Goal: Share content: Share content

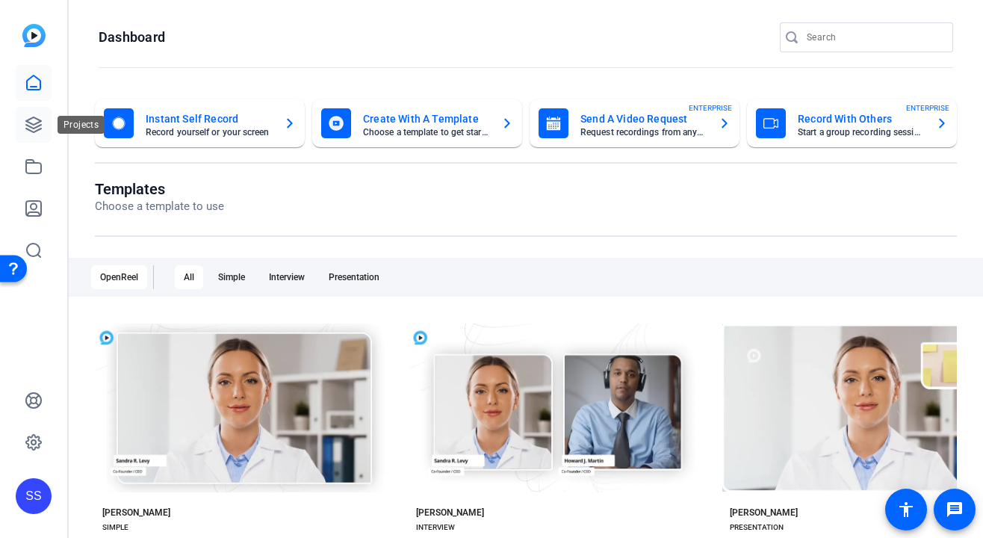
click at [26, 125] on icon at bounding box center [33, 124] width 15 height 15
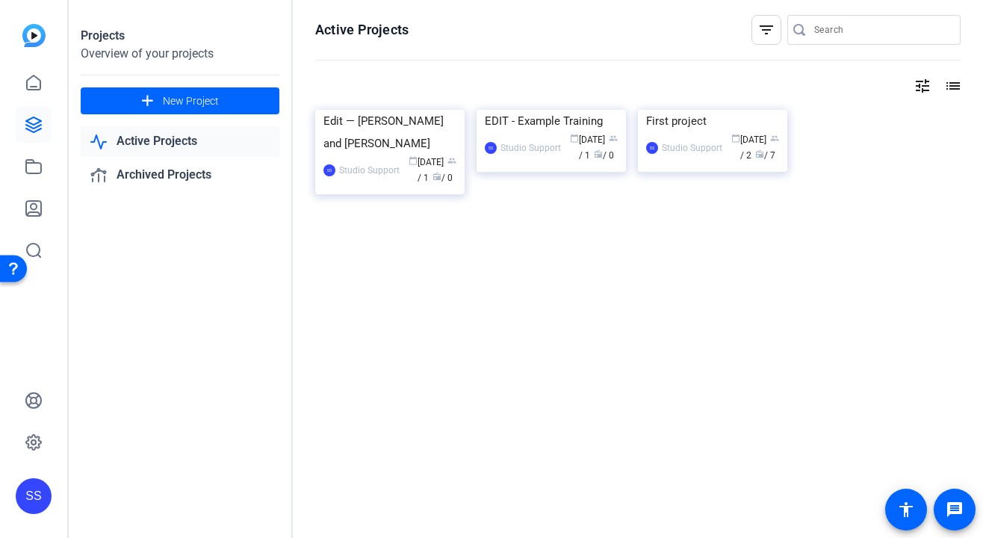
click at [31, 498] on div "SS" at bounding box center [34, 496] width 36 height 36
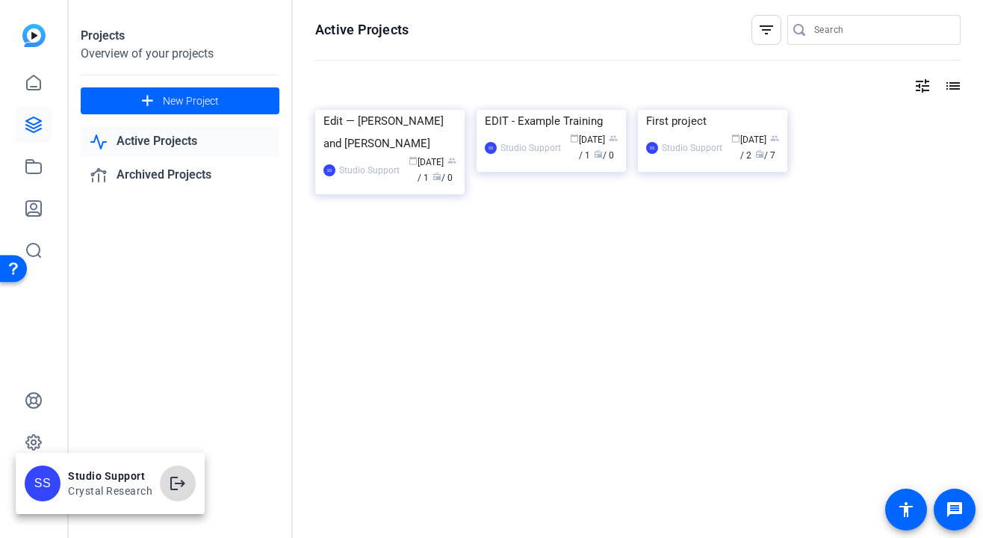
click at [161, 474] on span at bounding box center [178, 483] width 36 height 36
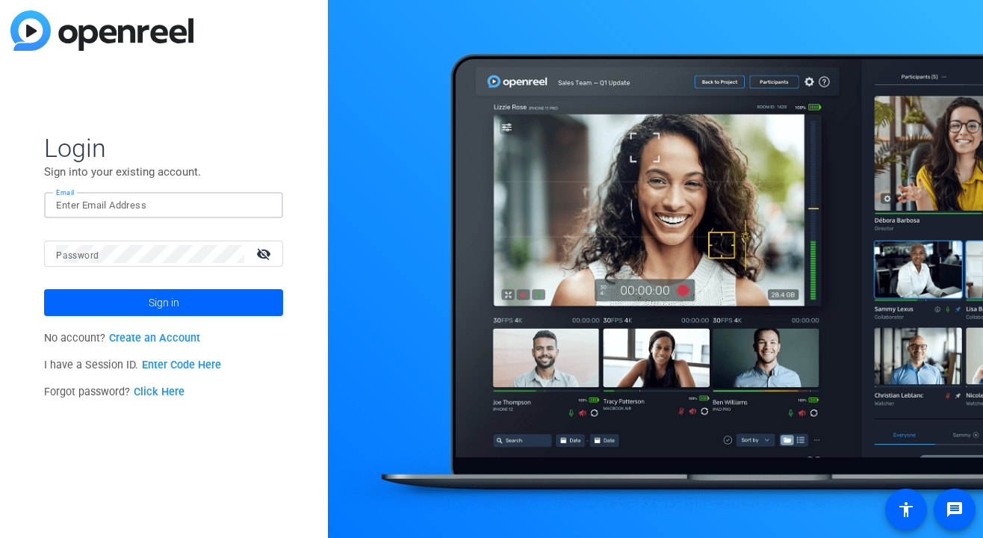
click at [235, 202] on input "Email" at bounding box center [163, 205] width 215 height 18
click at [269, 208] on div at bounding box center [262, 205] width 18 height 18
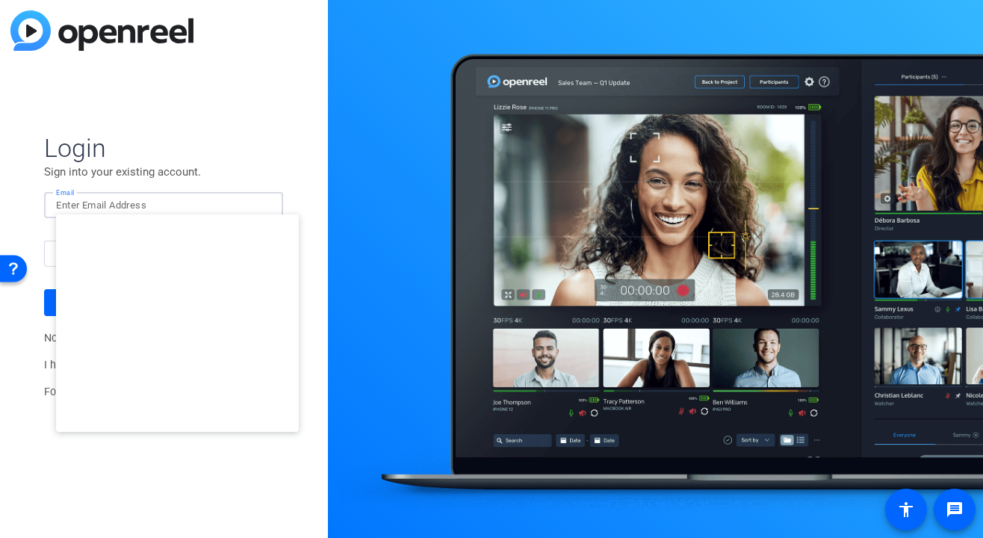
type input "[EMAIL_ADDRESS][DOMAIN_NAME]"
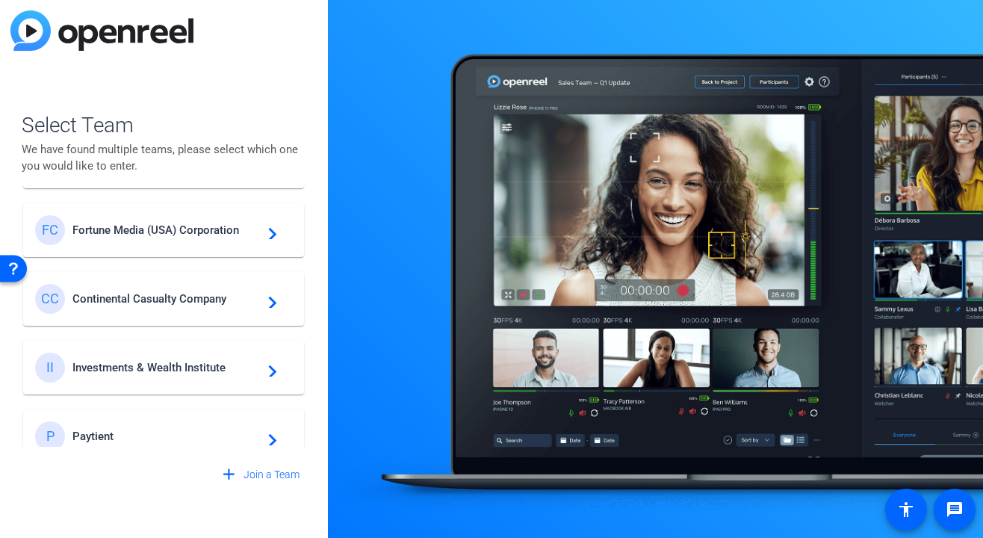
scroll to position [494, 0]
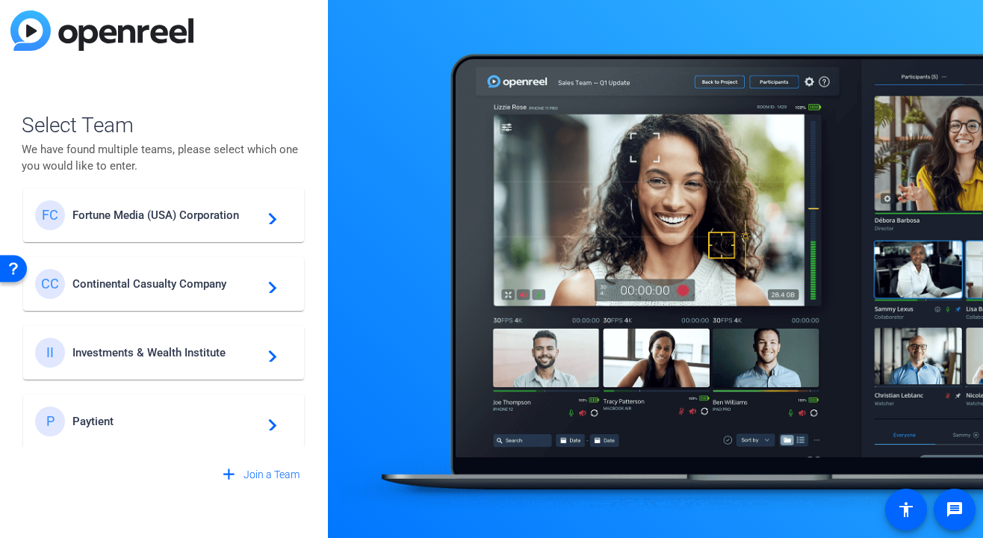
click at [208, 350] on span "Investments & Wealth Institute" at bounding box center [165, 352] width 187 height 13
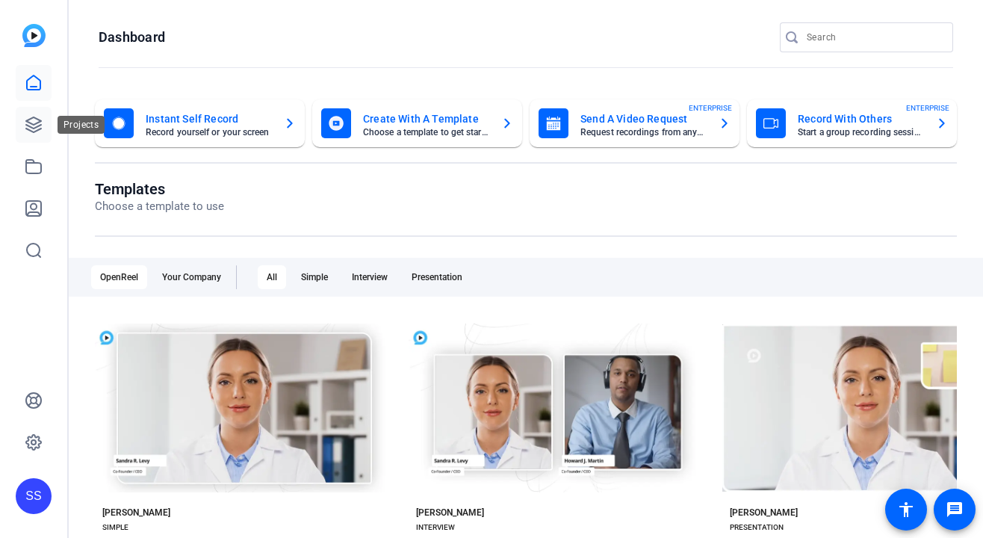
click at [37, 122] on icon at bounding box center [34, 125] width 18 height 18
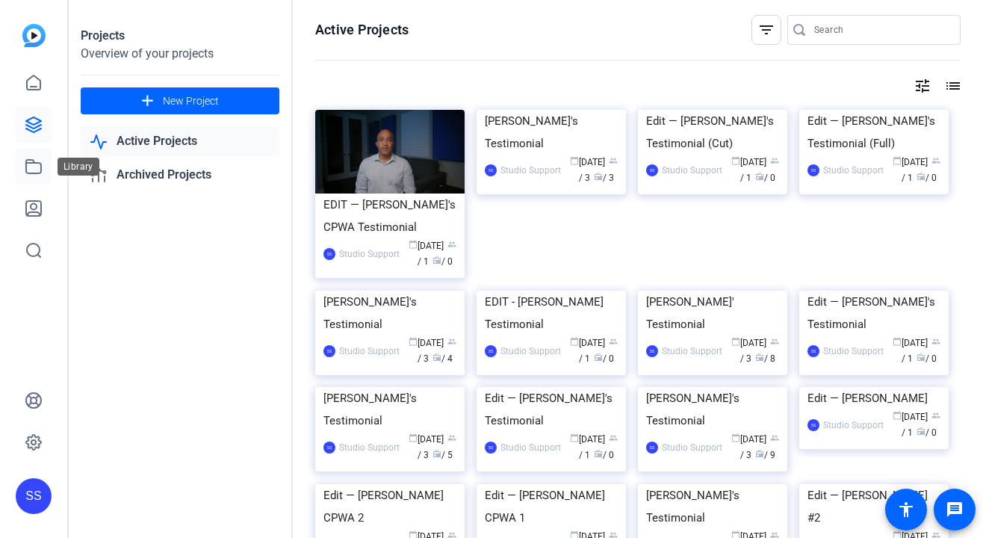
click at [32, 152] on link at bounding box center [34, 167] width 36 height 36
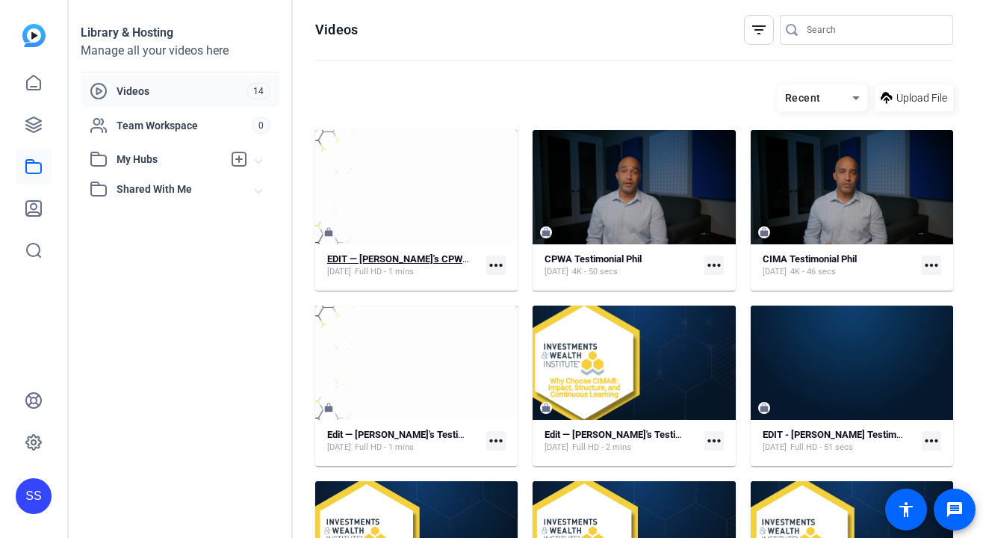
click at [446, 255] on strong "EDIT — [PERSON_NAME]'s CPWA Testimonial" at bounding box center [423, 258] width 193 height 11
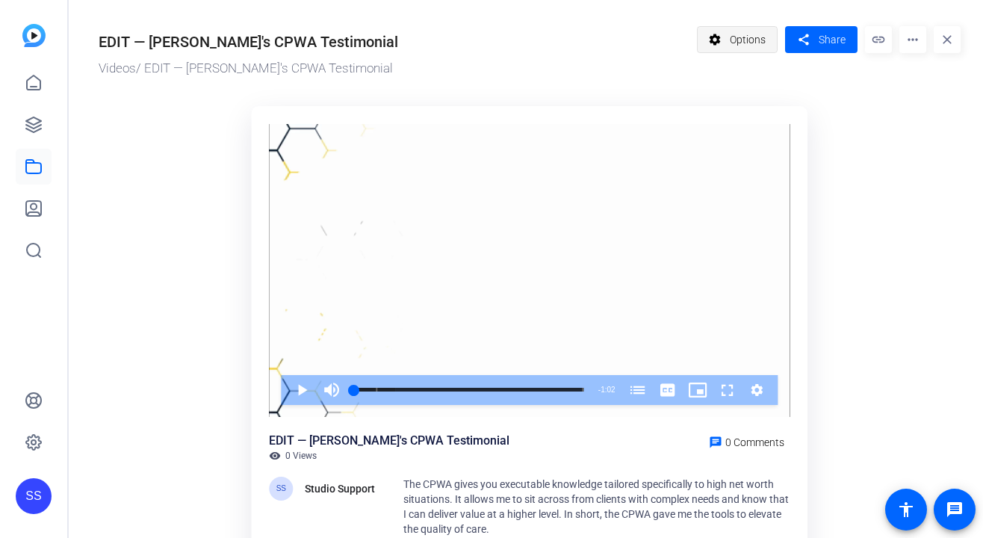
click at [745, 44] on span "Options" at bounding box center [747, 39] width 36 height 28
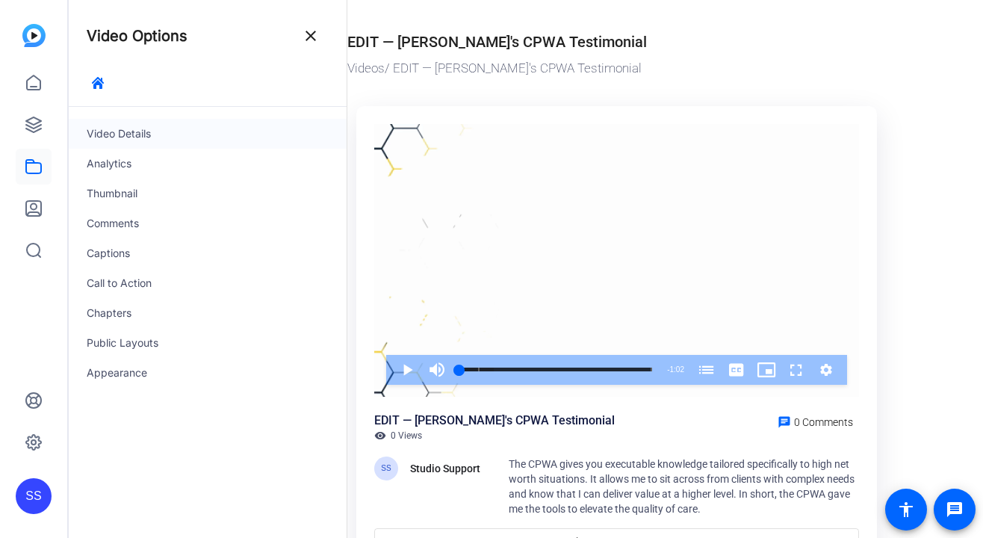
click at [195, 125] on div "Video Details" at bounding box center [208, 134] width 278 height 30
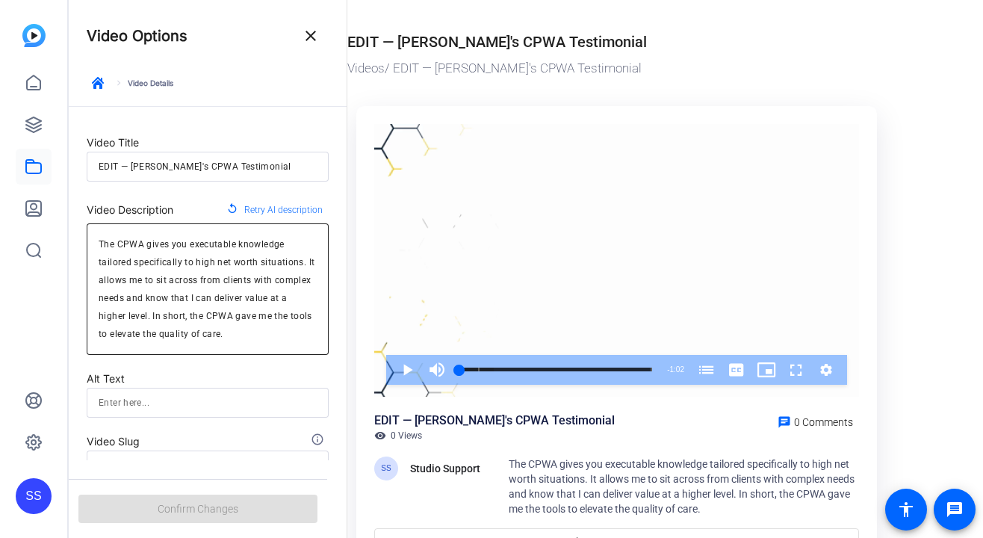
click at [209, 296] on textarea "The CPWA gives you executable knowledge tailored specifically to high net worth…" at bounding box center [208, 289] width 218 height 108
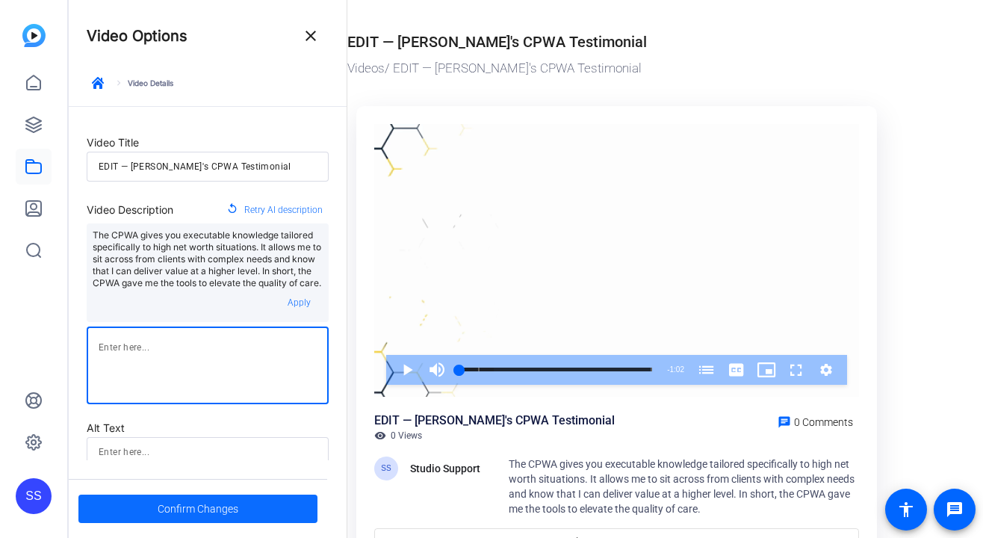
click at [252, 509] on span at bounding box center [197, 509] width 239 height 36
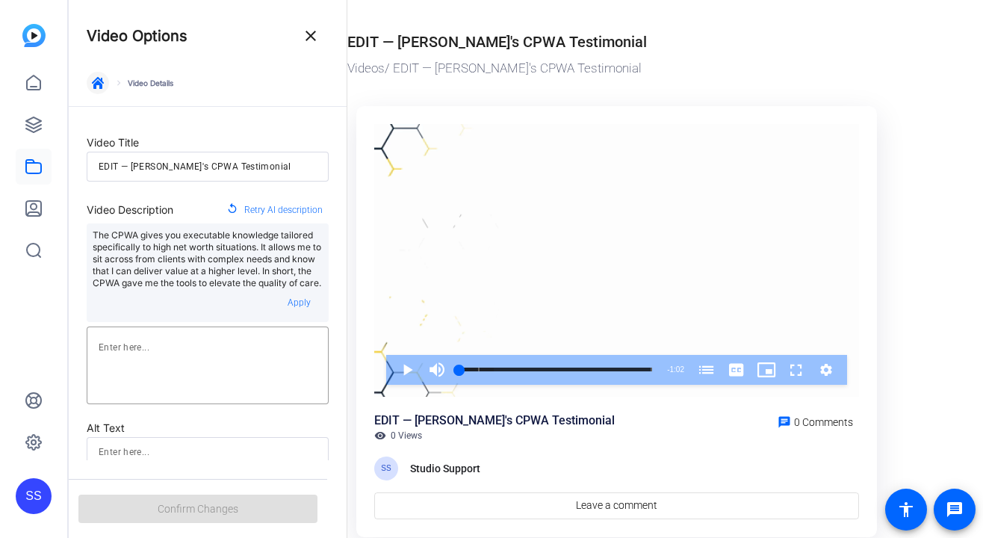
click at [90, 72] on span "button" at bounding box center [98, 83] width 36 height 36
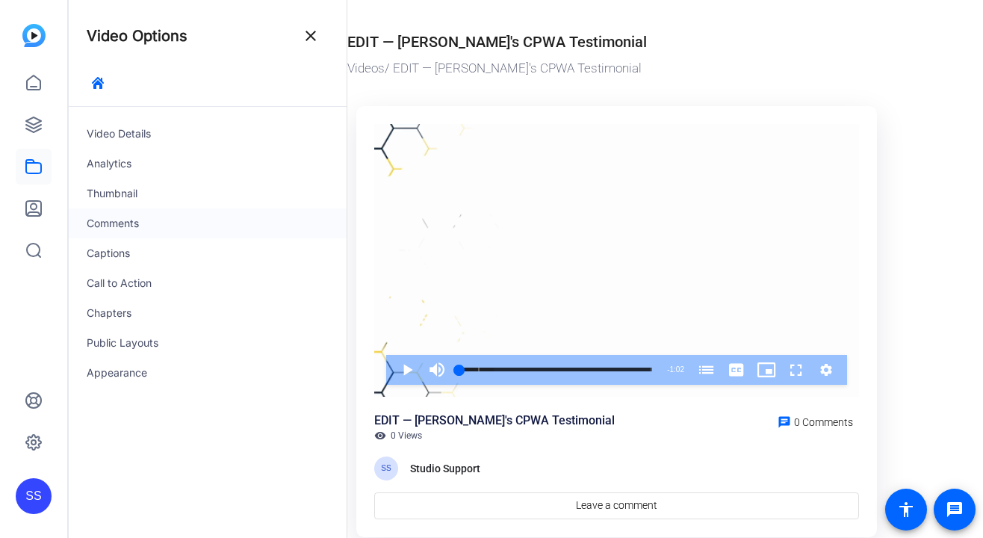
click at [190, 211] on div "Comments" at bounding box center [208, 223] width 278 height 30
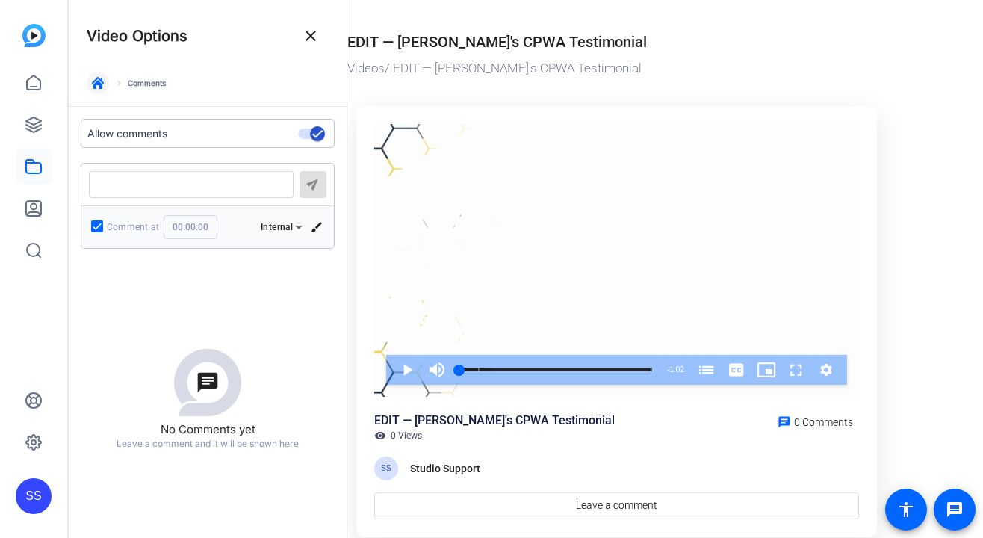
click at [93, 80] on icon "button" at bounding box center [98, 83] width 12 height 12
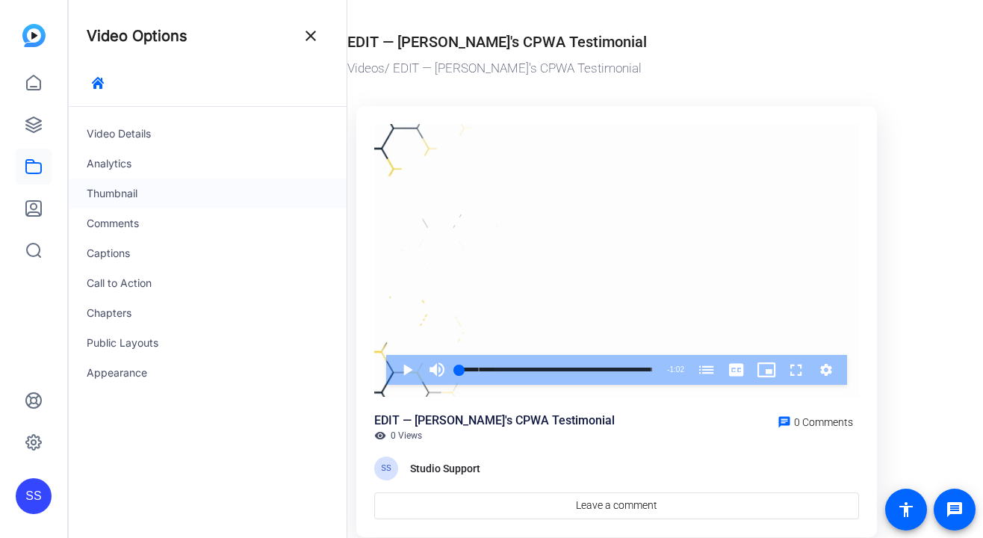
click at [162, 187] on div "Thumbnail" at bounding box center [208, 193] width 278 height 30
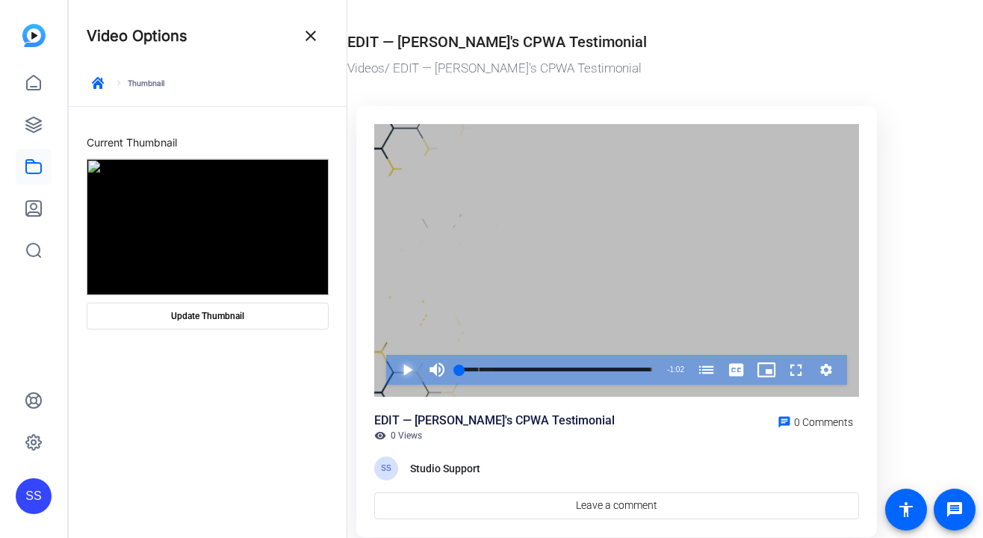
click at [392, 359] on span "Video Player" at bounding box center [392, 370] width 0 height 30
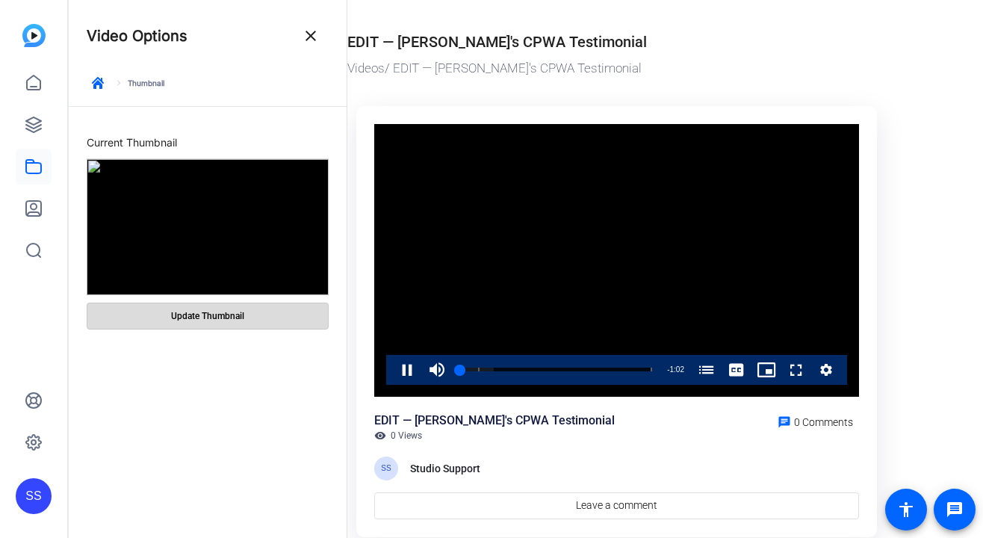
click at [263, 317] on span at bounding box center [207, 316] width 240 height 36
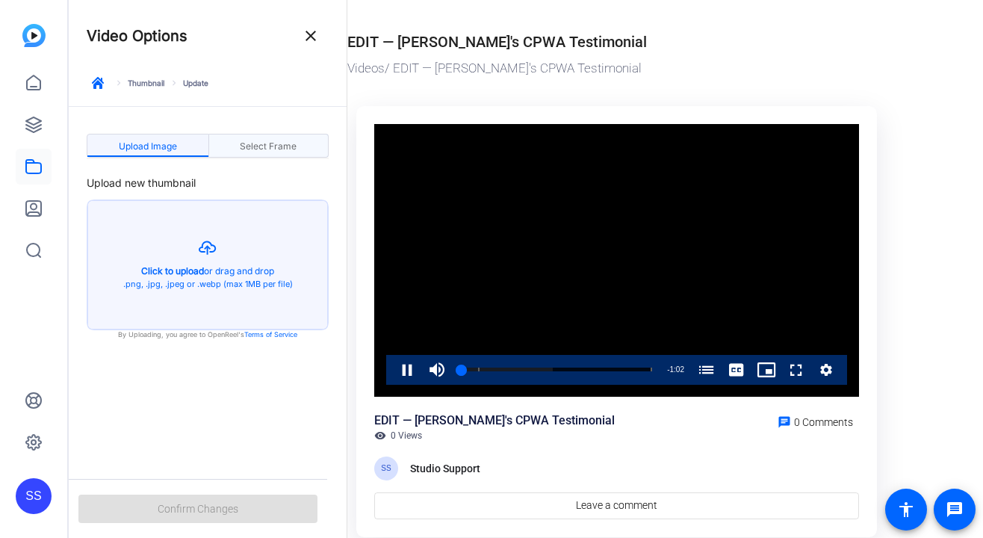
click at [258, 142] on span "Select Frame" at bounding box center [268, 146] width 57 height 9
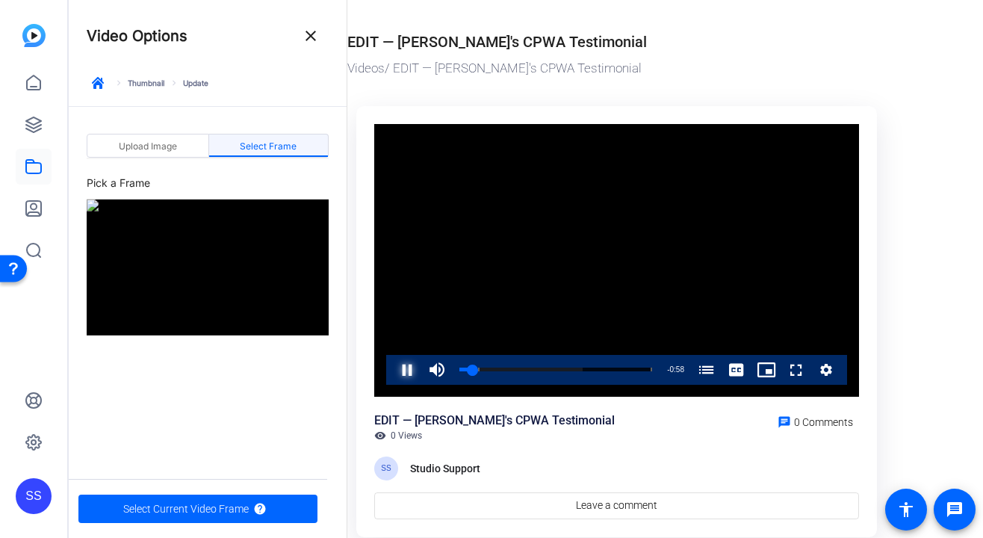
click at [392, 370] on span "Video Player" at bounding box center [392, 370] width 0 height 30
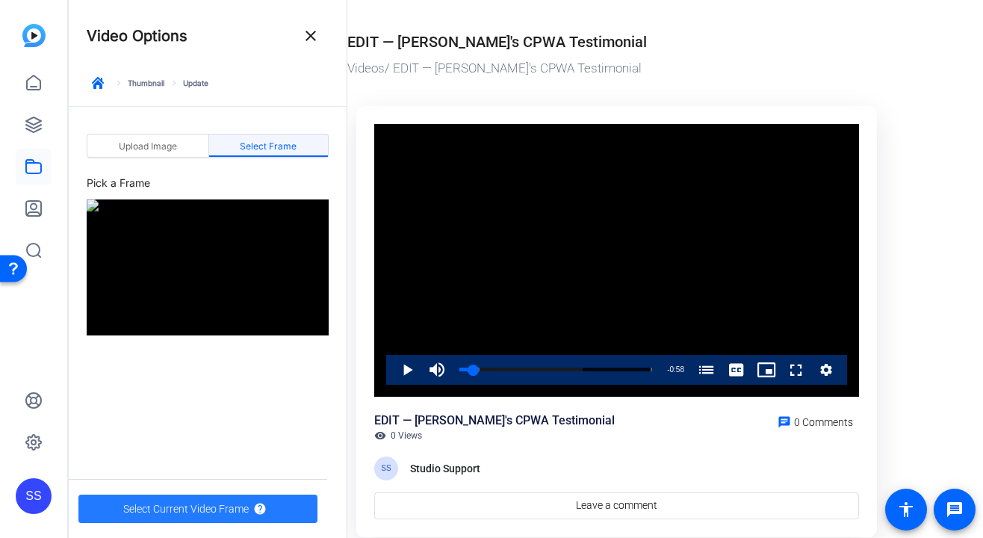
click at [252, 504] on span "button" at bounding box center [197, 509] width 239 height 36
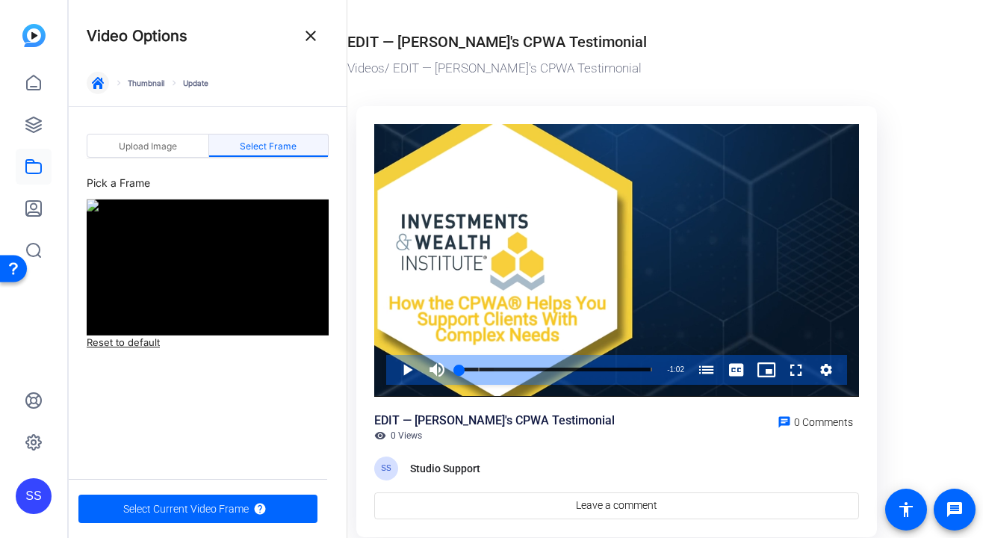
click at [96, 77] on icon "button" at bounding box center [98, 83] width 12 height 12
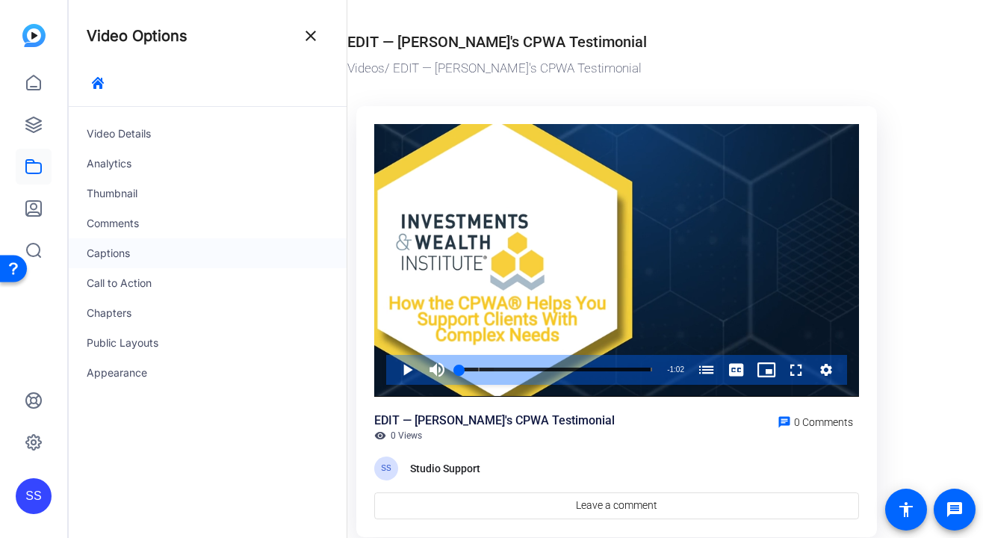
click at [146, 257] on div "Captions" at bounding box center [208, 253] width 278 height 30
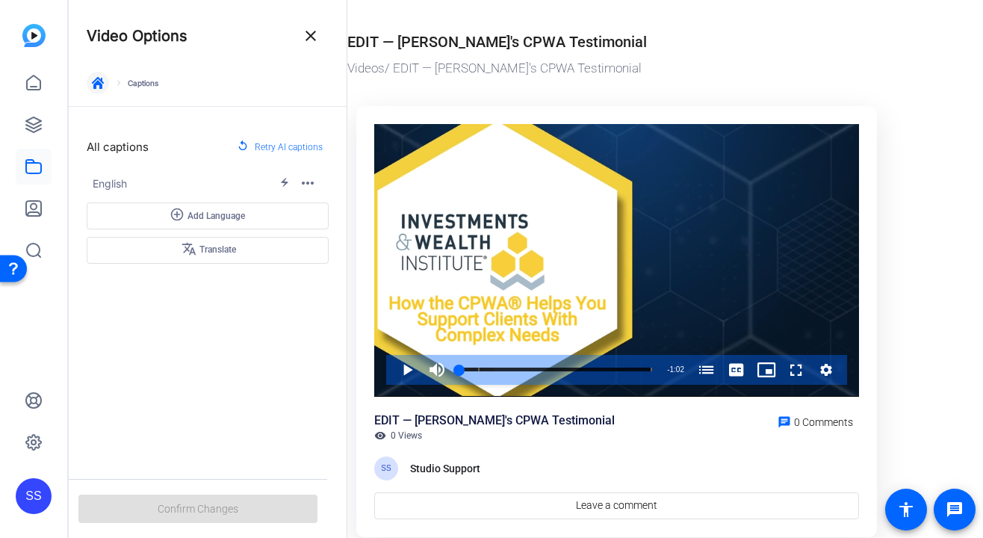
click at [106, 82] on span "button" at bounding box center [98, 83] width 36 height 36
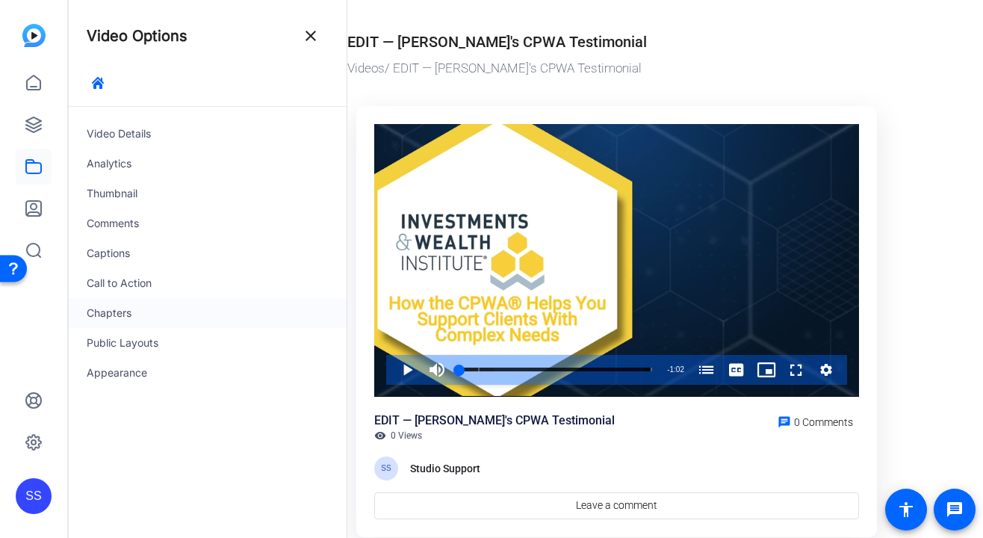
click at [169, 308] on div "Chapters" at bounding box center [208, 313] width 278 height 30
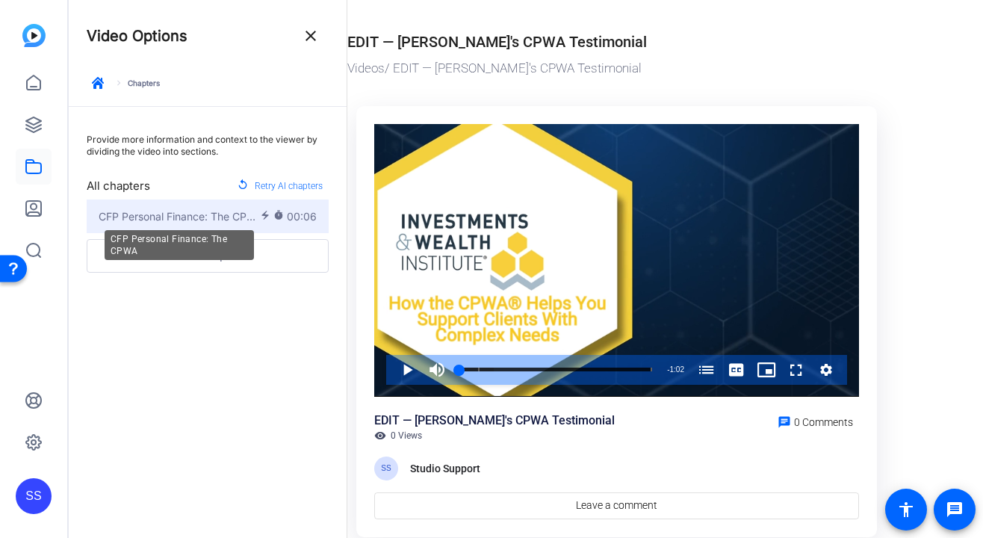
click at [171, 214] on span "CFP Personal Finance: The CPWA" at bounding box center [179, 216] width 161 height 16
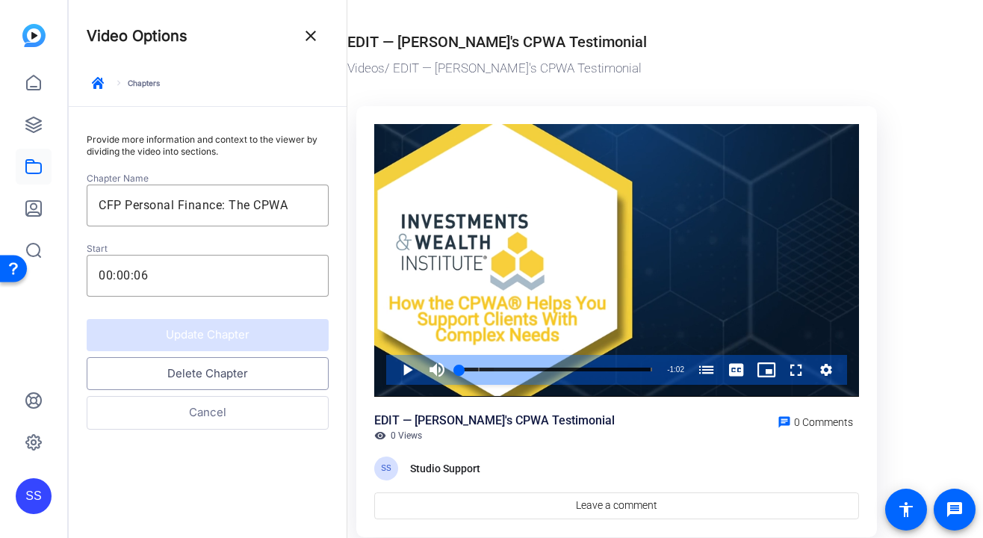
click at [240, 373] on button "Delete Chapter" at bounding box center [208, 374] width 242 height 34
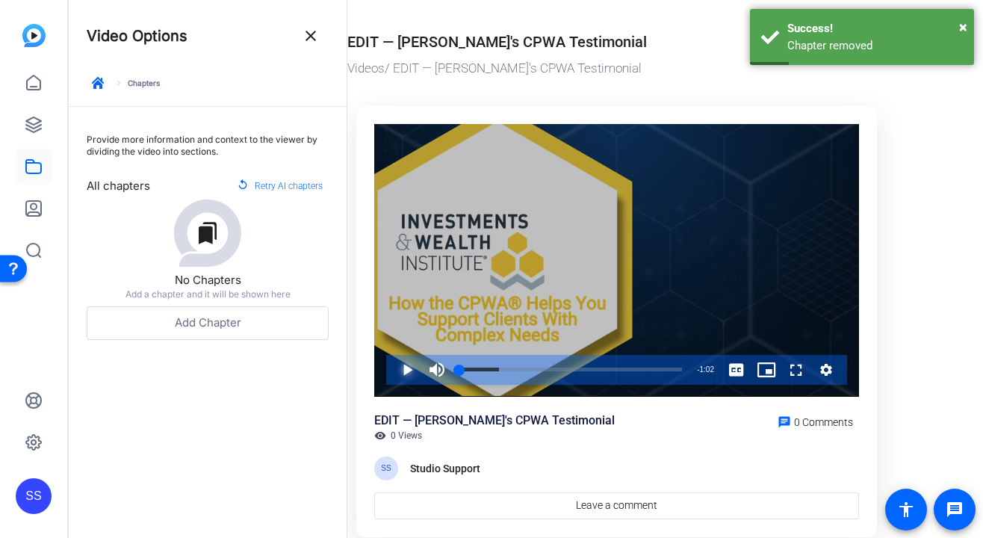
click at [392, 366] on span "Video Player" at bounding box center [392, 370] width 0 height 30
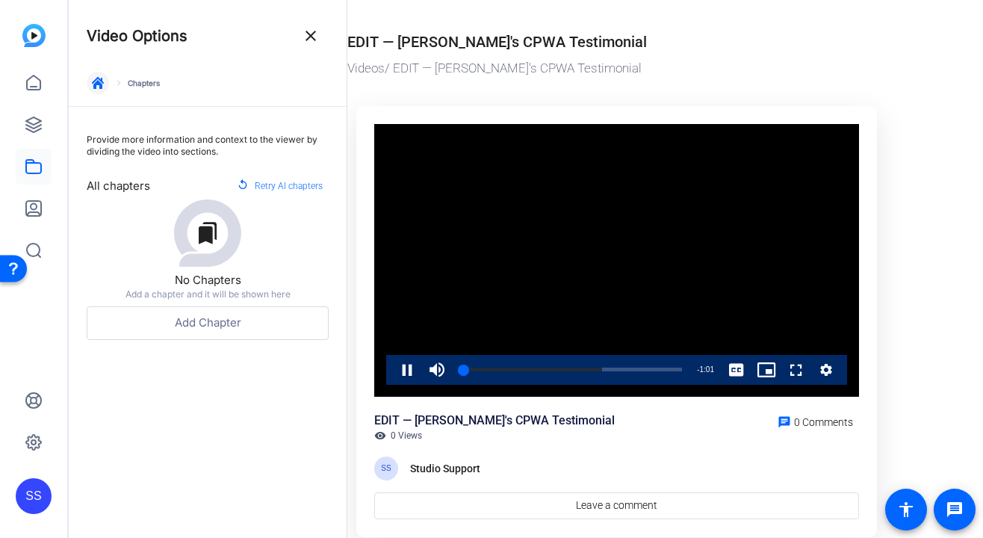
click at [102, 81] on icon "button" at bounding box center [98, 83] width 12 height 12
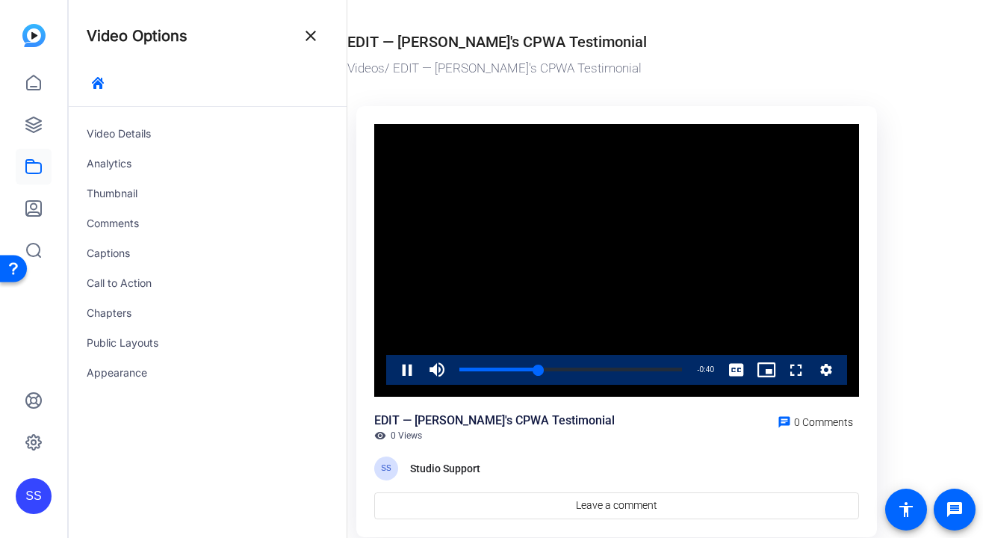
click at [863, 60] on div "Videos / EDIT — [PERSON_NAME]'s CPWA Testimonial" at bounding box center [612, 68] width 531 height 19
click at [318, 34] on mat-icon "close" at bounding box center [311, 36] width 18 height 18
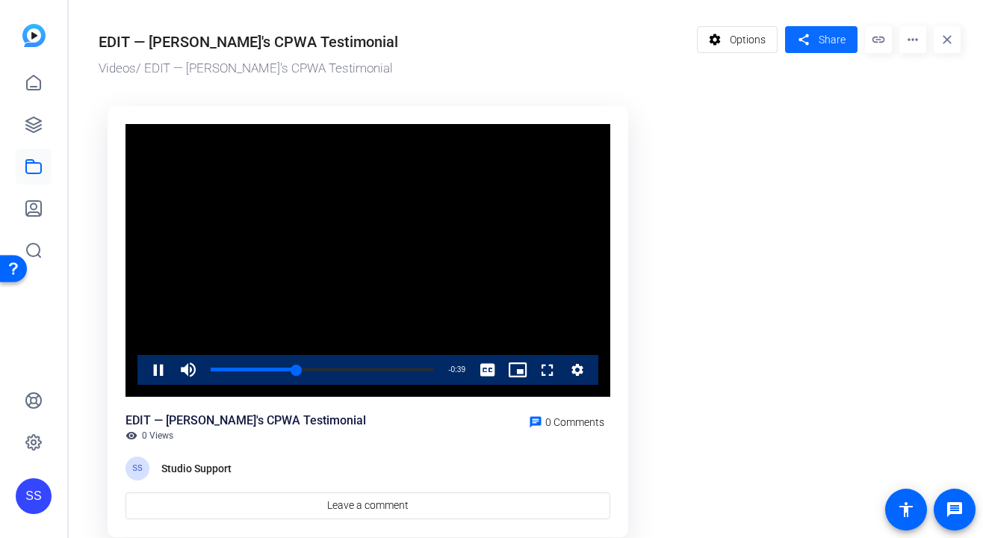
click at [825, 37] on span "Share" at bounding box center [831, 40] width 27 height 16
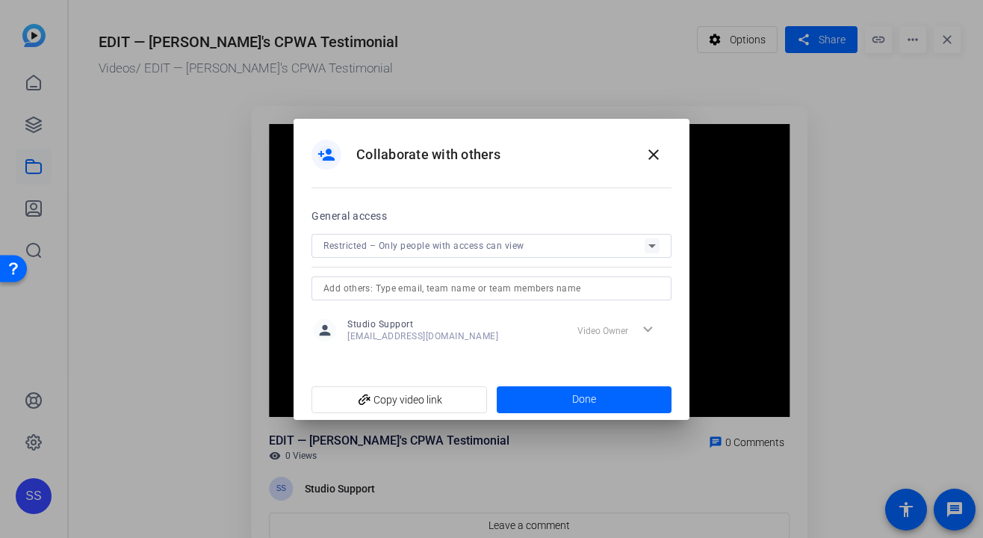
click at [552, 288] on input "text" at bounding box center [491, 288] width 336 height 18
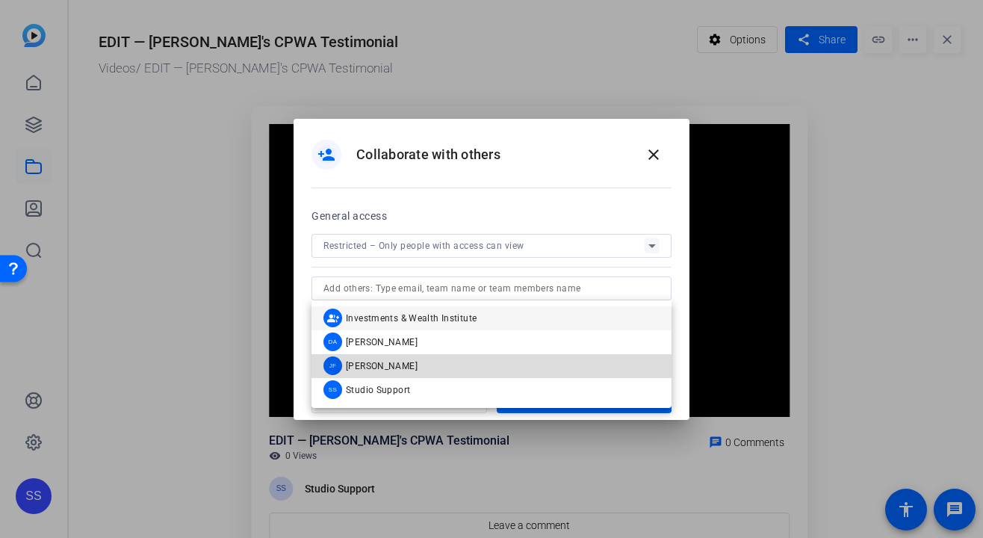
click at [474, 361] on mat-option "[PERSON_NAME]" at bounding box center [491, 366] width 360 height 24
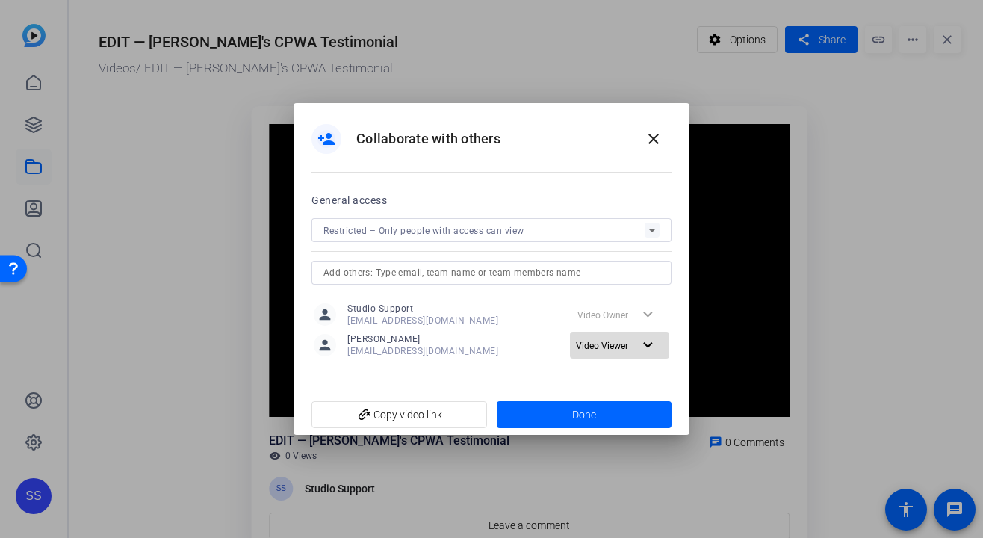
click at [593, 356] on span at bounding box center [619, 345] width 99 height 36
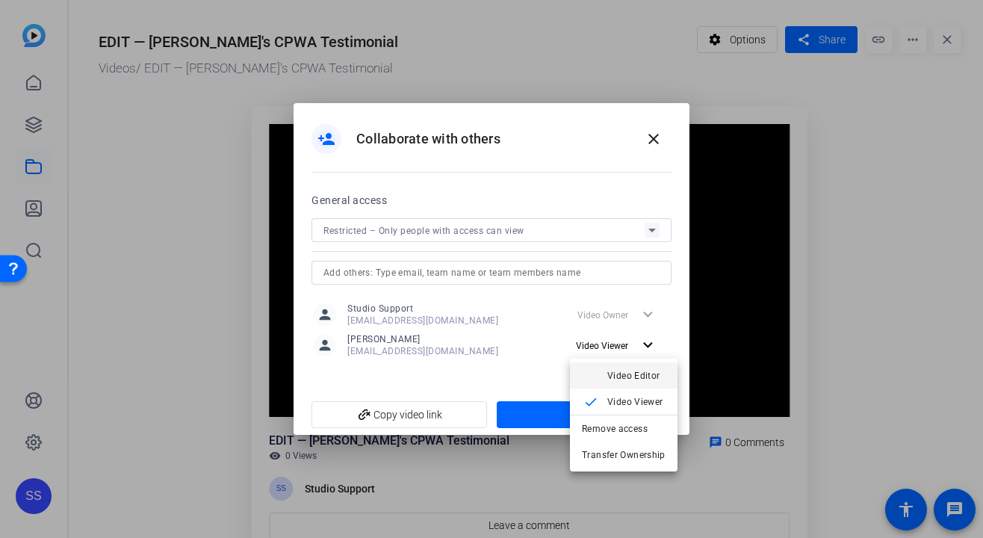
click at [595, 377] on mat-icon "check" at bounding box center [591, 376] width 18 height 18
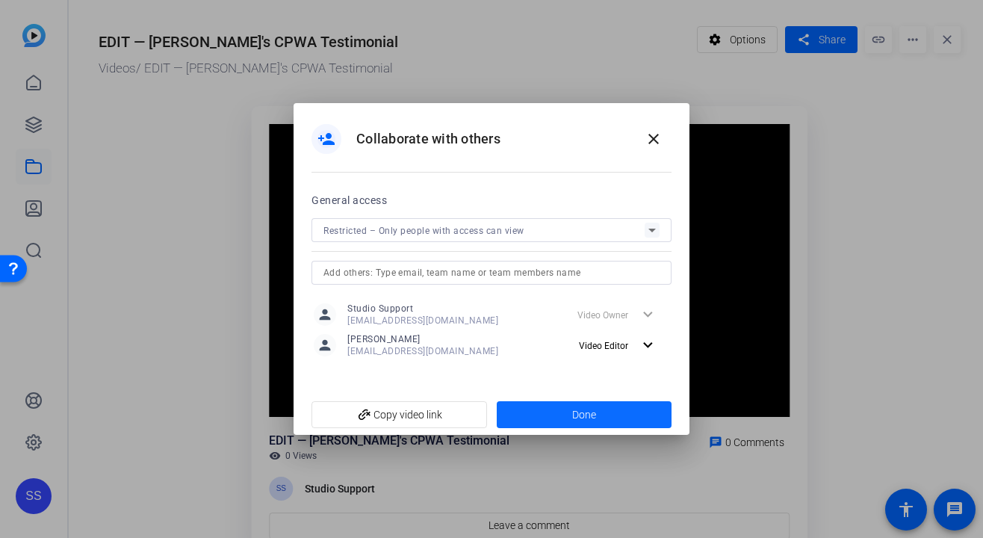
click at [565, 410] on span at bounding box center [584, 414] width 175 height 36
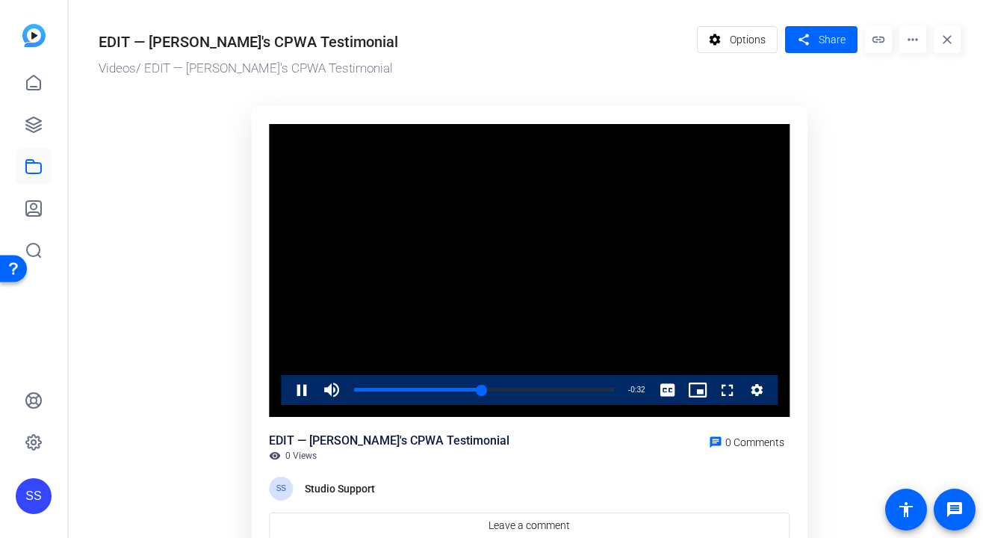
click at [387, 264] on video "Video Player" at bounding box center [529, 270] width 520 height 293
